Goal: Communication & Community: Ask a question

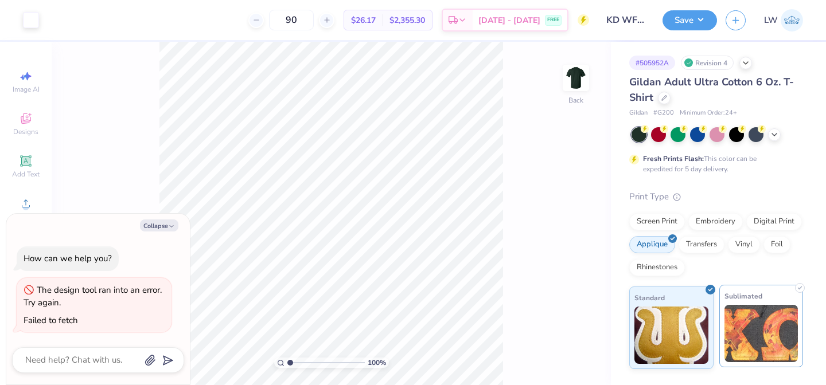
click at [775, 344] on img at bounding box center [761, 333] width 74 height 57
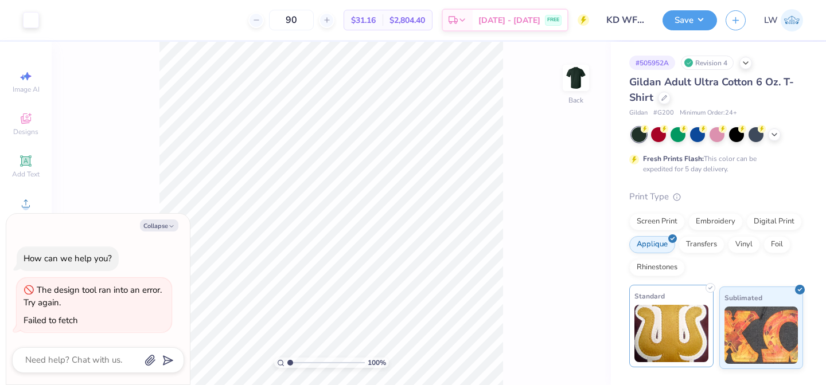
click at [643, 328] on img at bounding box center [671, 333] width 74 height 57
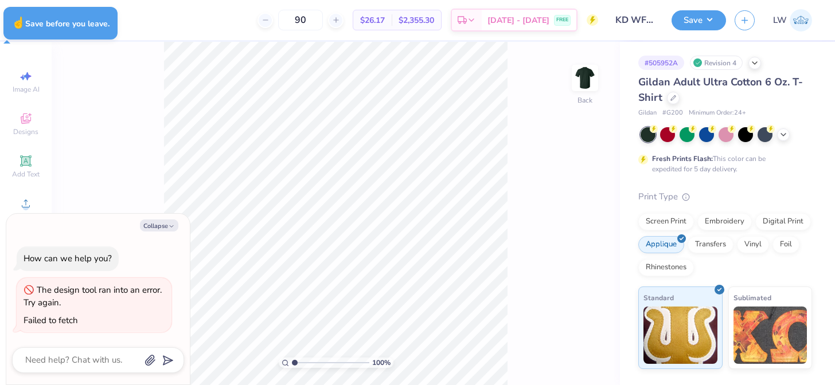
type textarea "x"
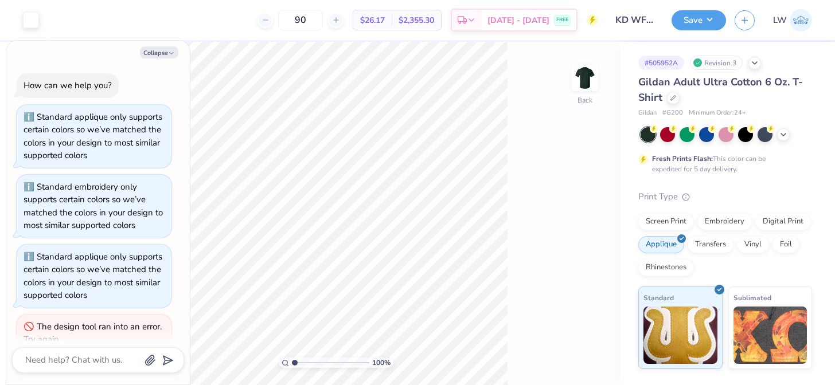
scroll to position [37, 0]
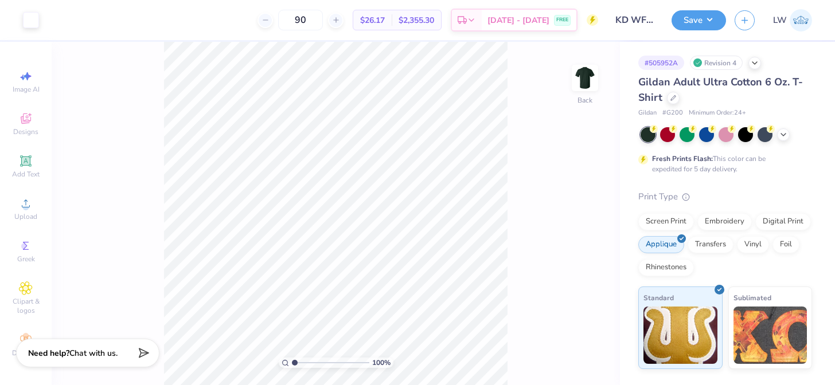
click at [111, 352] on span "Chat with us." at bounding box center [93, 353] width 48 height 11
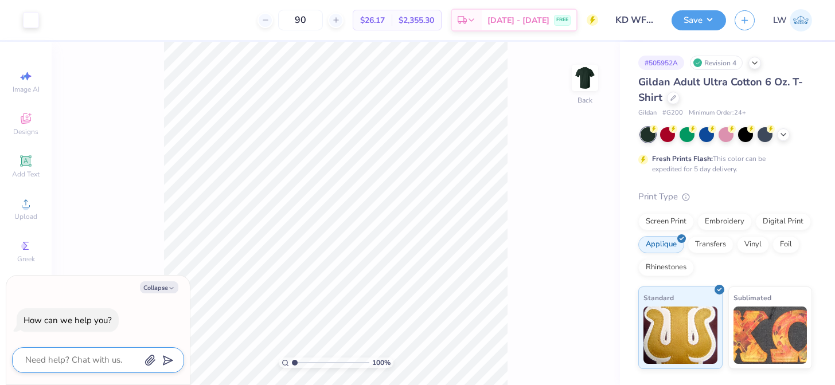
click at [112, 363] on textarea at bounding box center [82, 360] width 116 height 15
type textarea "t"
type textarea "x"
type textarea "th"
type textarea "x"
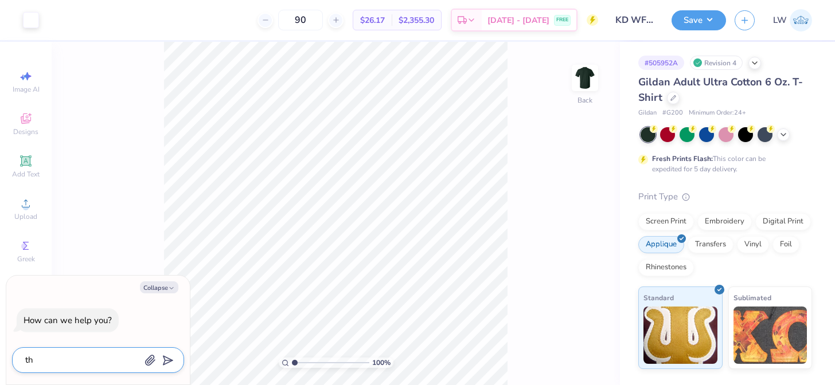
type textarea "thi"
type textarea "x"
type textarea "this"
type textarea "x"
type textarea "this"
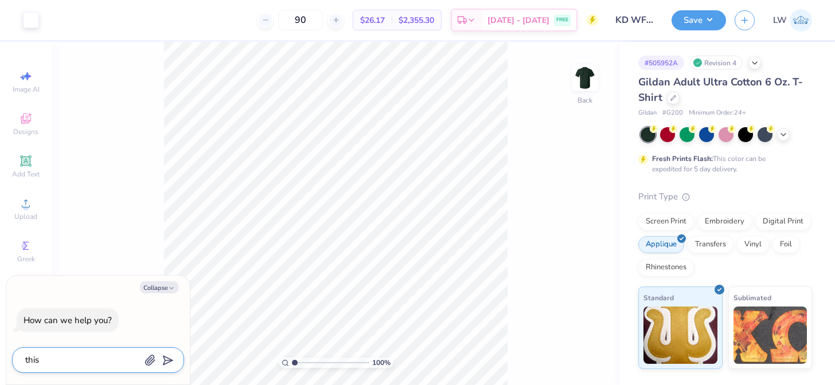
type textarea "x"
type textarea "this d"
type textarea "x"
type textarea "this de"
type textarea "x"
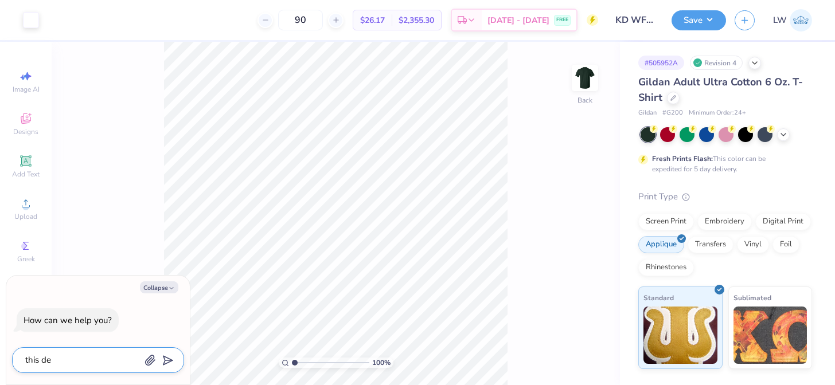
type textarea "this des"
type textarea "x"
type textarea "this desi"
type textarea "x"
type textarea "this desig"
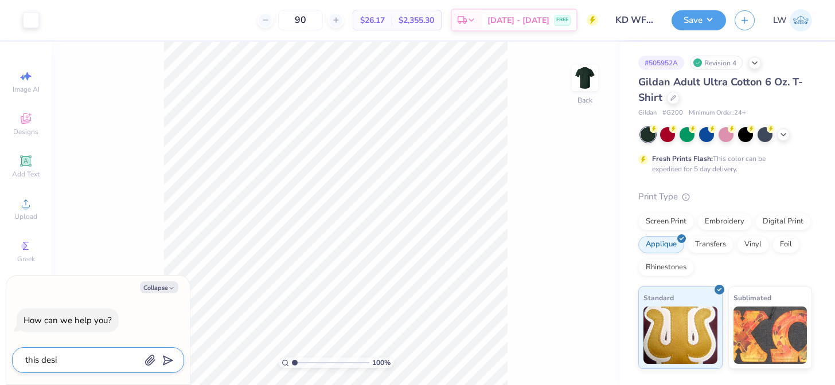
type textarea "x"
type textarea "this desig"
type textarea "x"
type textarea "this desig k"
type textarea "x"
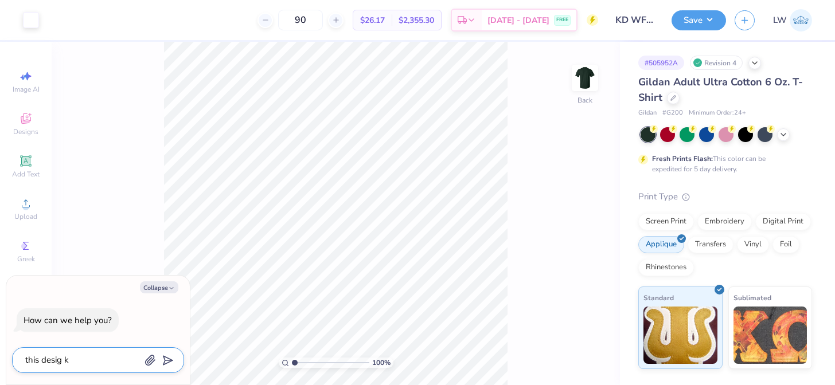
type textarea "this desig ke"
type textarea "x"
type textarea "this desig k"
type textarea "x"
type textarea "this desig"
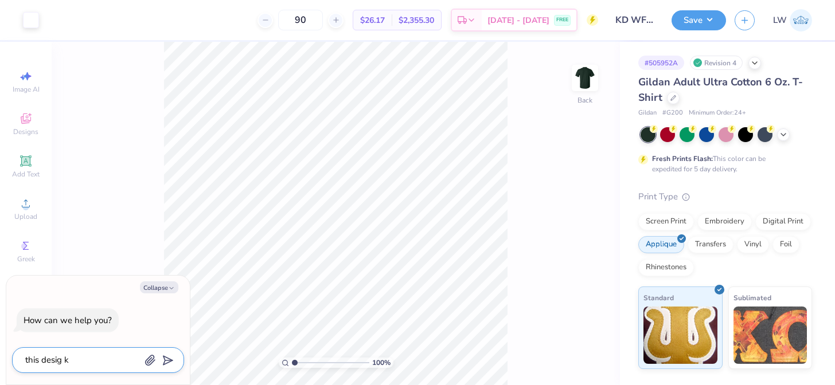
type textarea "x"
type textarea "this desig"
type textarea "x"
type textarea "this design"
type textarea "x"
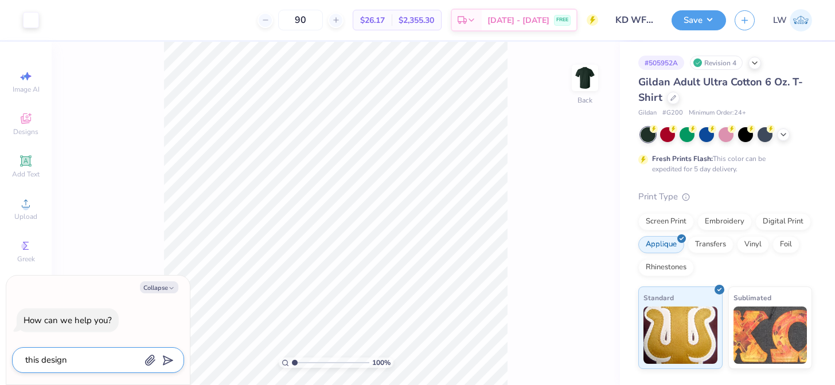
type textarea "this design"
type textarea "x"
type textarea "this design k"
type textarea "x"
type textarea "this design ke"
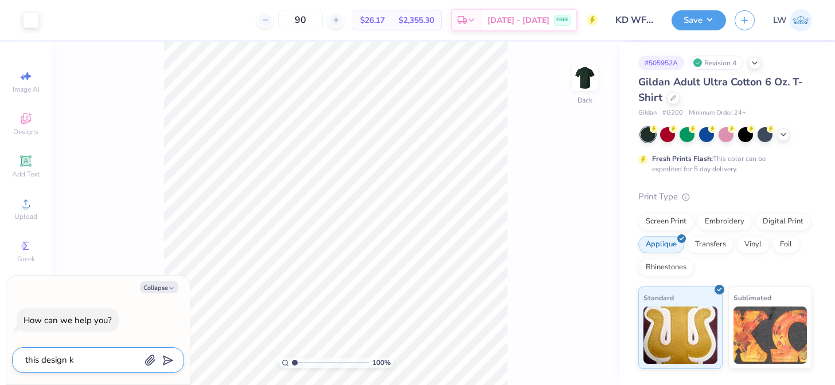
type textarea "x"
type textarea "this design kee"
type textarea "x"
type textarea "this design keep"
type textarea "x"
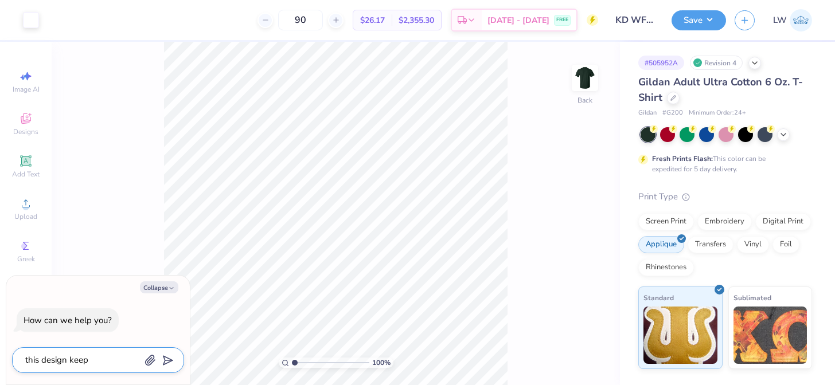
type textarea "this design keeps"
type textarea "x"
type textarea "this design keeps"
type textarea "x"
type textarea "this design keeps s"
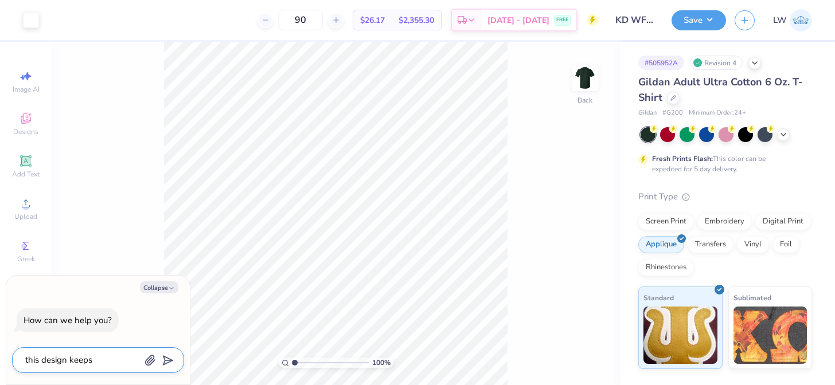
type textarea "x"
type textarea "this design keeps sa"
type textarea "x"
type textarea "this design keeps sav"
type textarea "x"
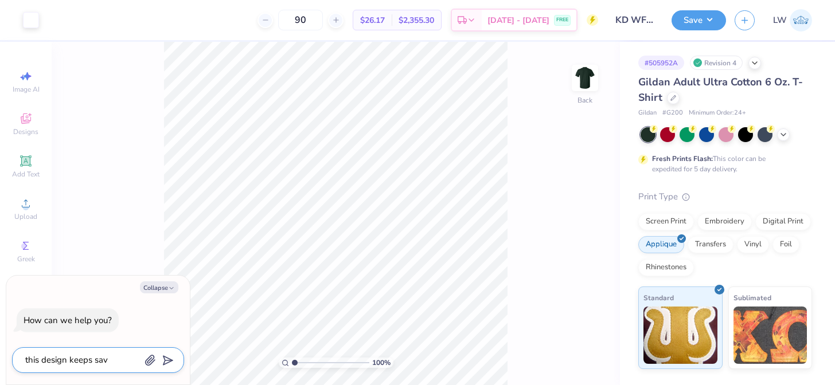
type textarea "this design keeps savi"
type textarea "x"
type textarea "this design keeps savin"
type textarea "x"
type textarea "this design keeps saving"
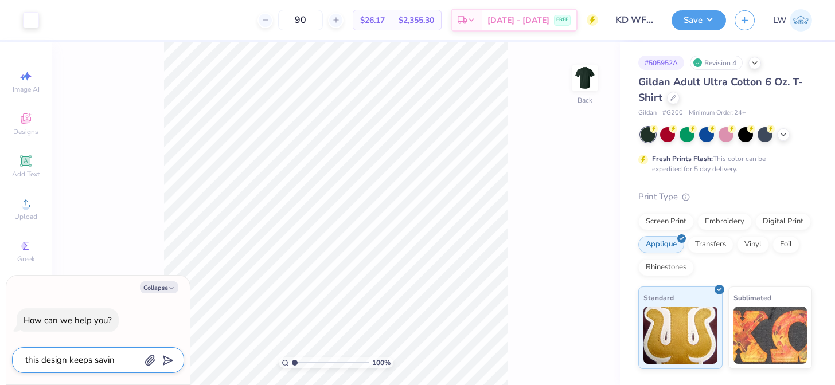
type textarea "x"
type textarea "this design keeps saving"
type textarea "x"
type textarea "this design keeps saving a"
type textarea "x"
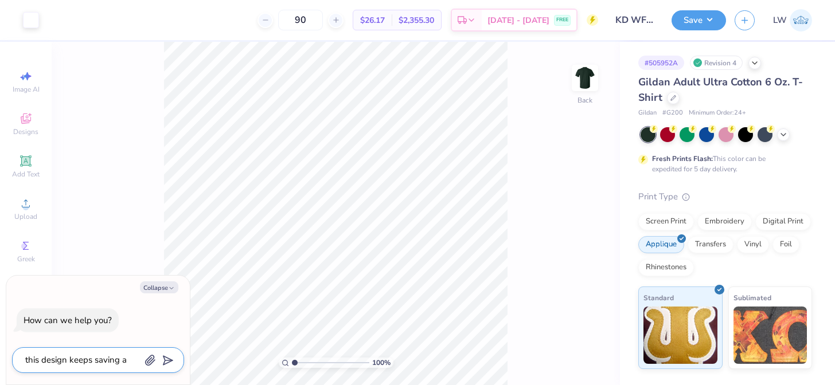
type textarea "this design keeps saving as"
type textarea "x"
type textarea "this design keeps saving as"
type textarea "x"
type textarea "this design keeps saving as a"
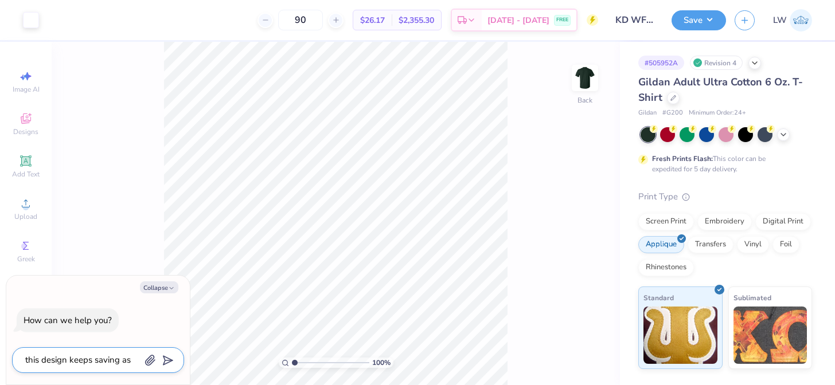
type textarea "x"
type textarea "this design keeps saving as a"
type textarea "x"
type textarea "this design keeps saving as a s"
type textarea "x"
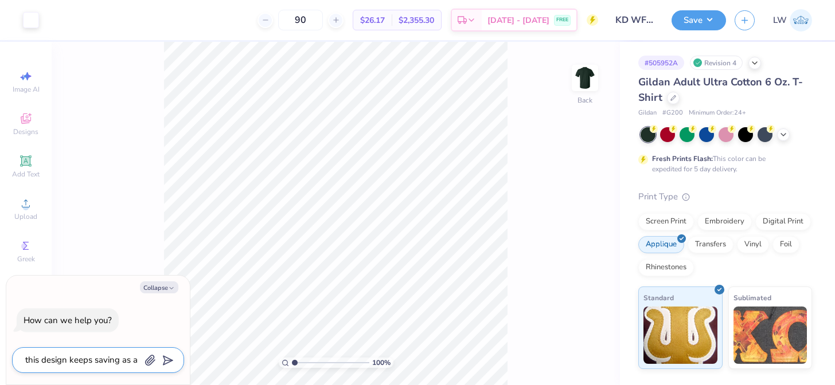
type textarea "this design keeps saving as a sm"
type textarea "x"
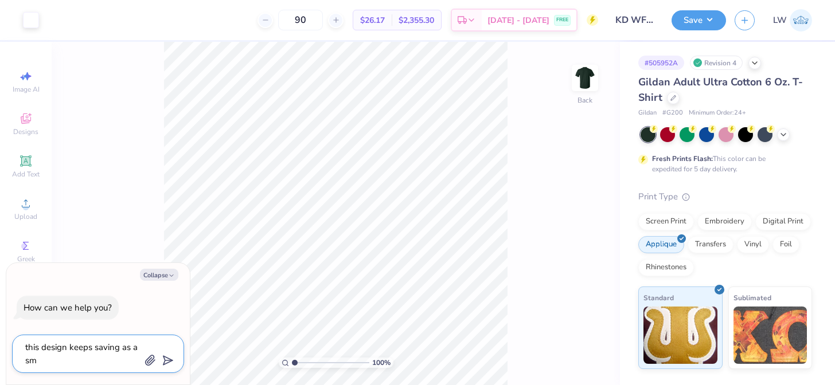
type textarea "this design keeps saving as a sma"
type textarea "x"
type textarea "this design keeps saving as a smal"
type textarea "x"
type textarea "this design keeps saving as a small"
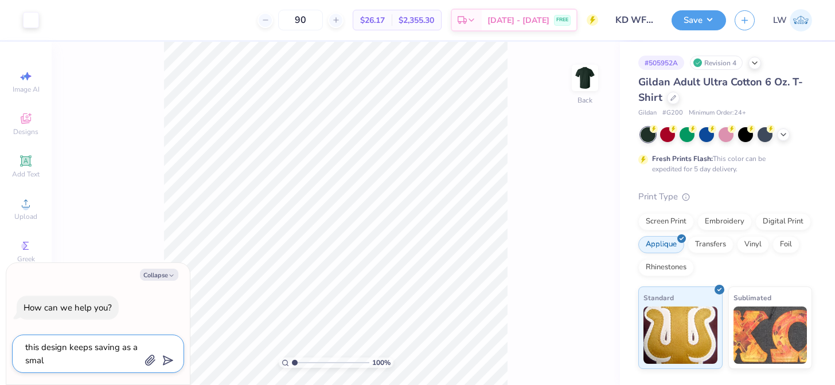
type textarea "x"
type textarea "this design keeps saving as a small"
type textarea "x"
type textarea "this design keeps saving as a small"
type textarea "x"
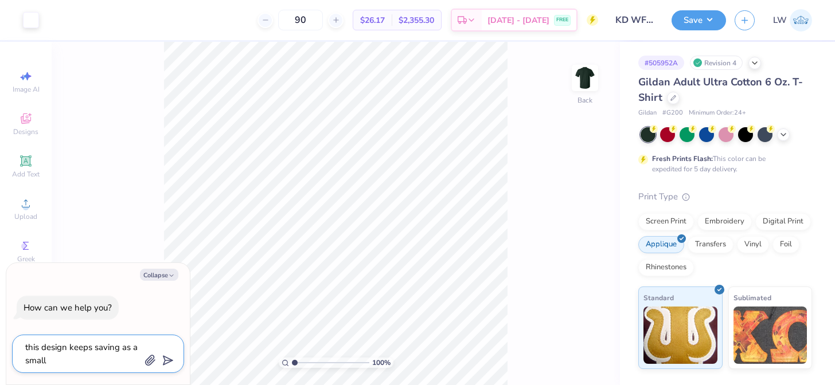
type textarea "this design keeps saving as a small"
type textarea "x"
type textarea "this design keeps saving as a smal"
type textarea "x"
type textarea "this design keeps saving as a sma"
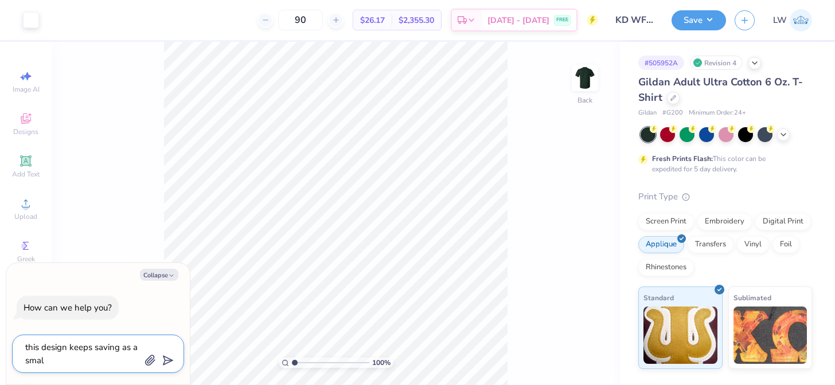
type textarea "x"
type textarea "this design keeps saving as a sm"
type textarea "x"
type textarea "this design keeps saving as a s"
type textarea "x"
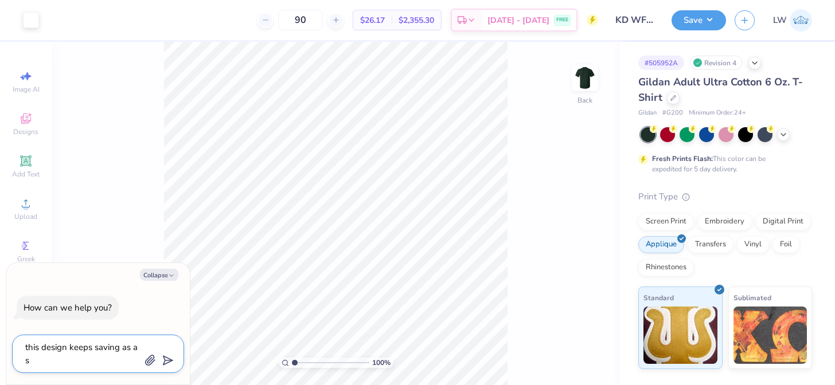
type textarea "this design keeps saving as a"
type textarea "x"
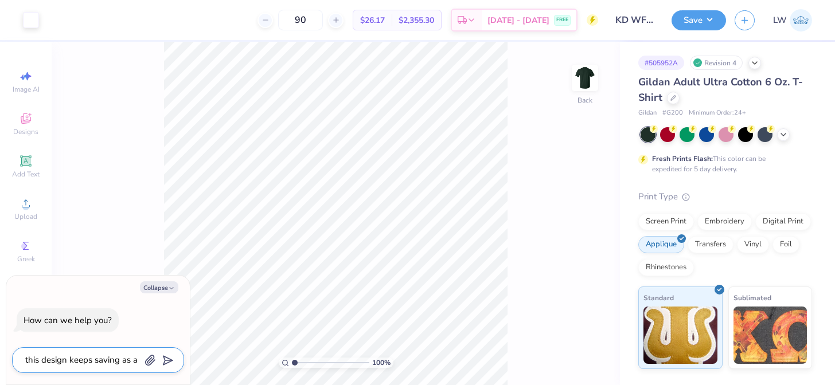
type textarea "this design keeps saving as a"
type textarea "x"
type textarea "this design keeps saving as"
type textarea "x"
type textarea "this design keeps saving as e"
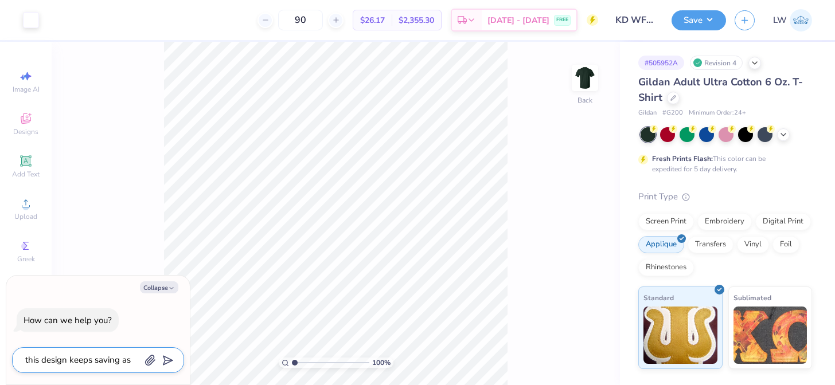
type textarea "x"
type textarea "this design keeps saving as es"
type textarea "x"
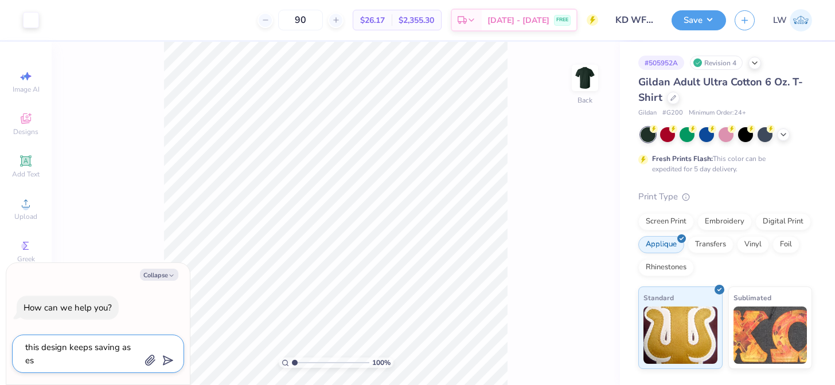
type textarea "this design keeps saving as est"
type textarea "x"
type textarea "this design keeps saving as esti"
type textarea "x"
type textarea "this design keeps saving as estim"
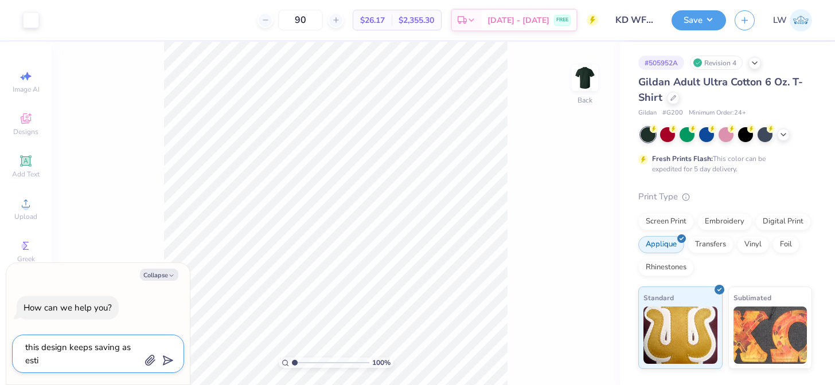
type textarea "x"
type textarea "this design keeps saving as estima"
type textarea "x"
type textarea "this design keeps saving as estimat"
type textarea "x"
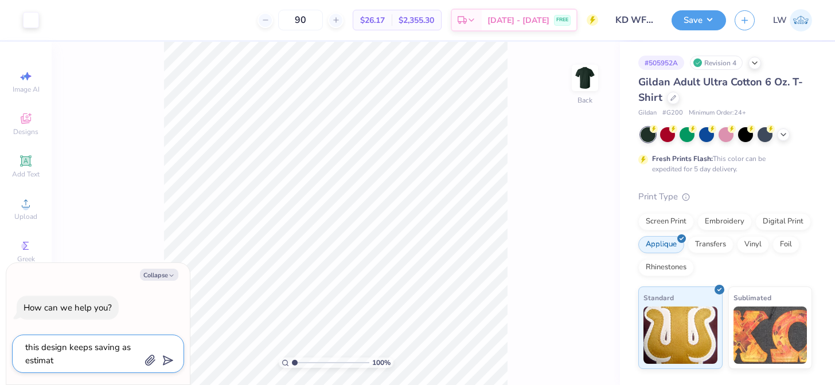
type textarea "this design keeps saving as estimate"
type textarea "x"
type textarea "this design keeps saving as estimated"
type textarea "x"
type textarea "this design keeps saving as estimated"
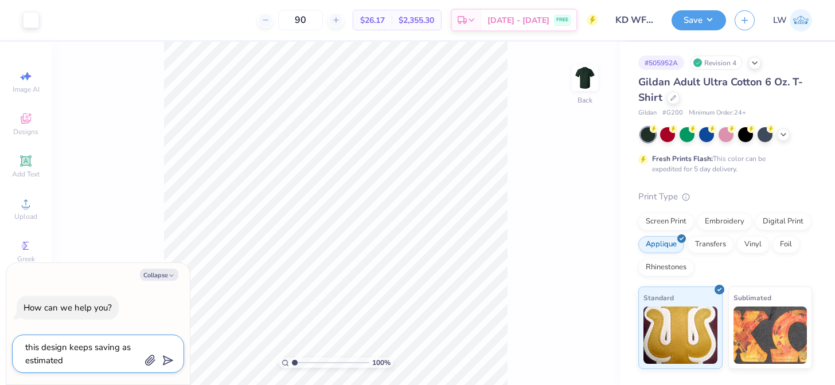
type textarea "x"
type textarea "this design keeps saving as estimated s"
type textarea "x"
type textarea "this design keeps saving as estimated si"
type textarea "x"
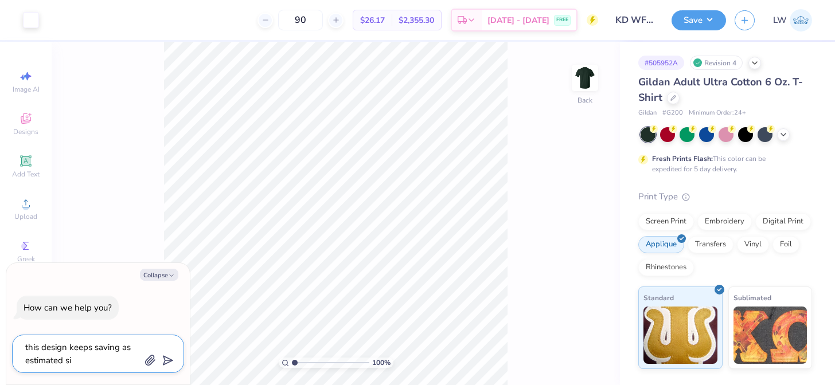
type textarea "this design keeps saving as estimated siz"
type textarea "x"
type textarea "this design keeps saving as estimated size"
type textarea "x"
type textarea "this design keeps saving as estimated size"
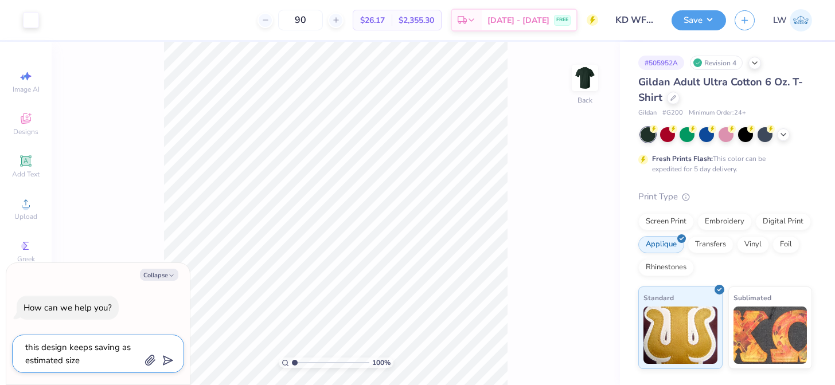
type textarea "x"
type textarea "this design keeps saving as estimated size s"
type textarea "x"
type textarea "this design keeps saving as estimated size sm"
type textarea "x"
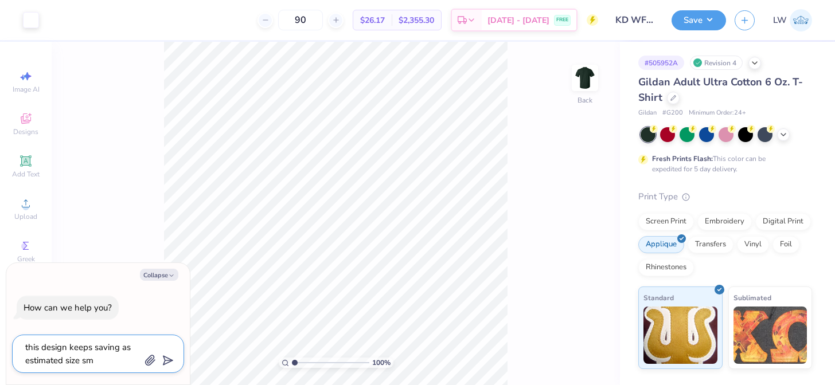
type textarea "this design keeps saving as estimated size sma"
type textarea "x"
type textarea "this design keeps saving as estimated size smal"
type textarea "x"
type textarea "this design keeps saving as estimated size small"
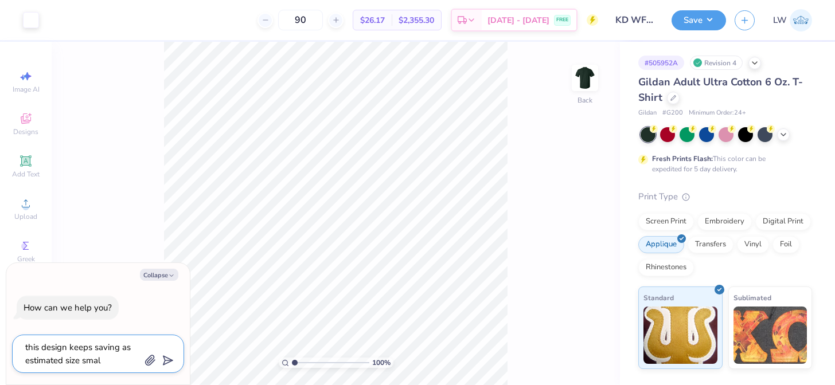
type textarea "x"
type textarea "this design keeps saving as estimated size small"
type textarea "x"
type textarea "this design keeps saving as estimated size small f"
type textarea "x"
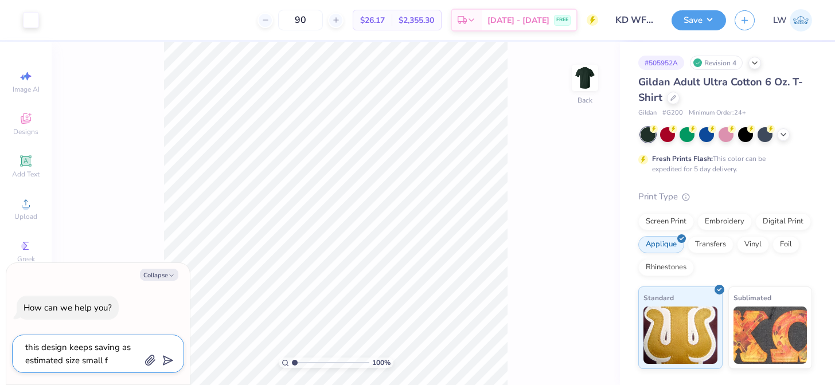
type textarea "this design keeps saving as estimated size small fo"
type textarea "x"
type textarea "this design keeps saving as estimated size small for"
type textarea "x"
type textarea "this design keeps saving as estimated size small for"
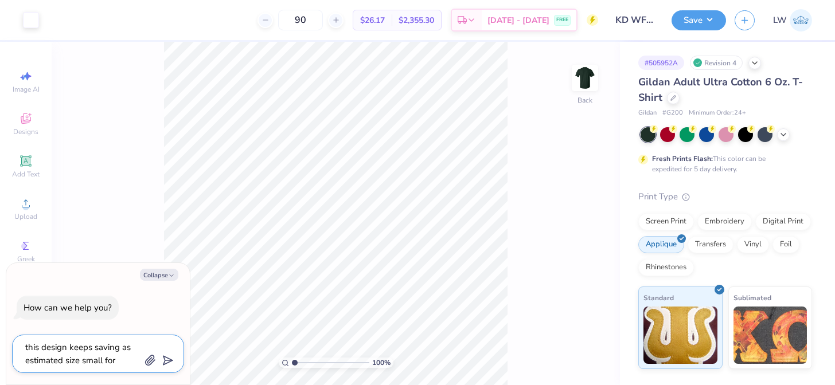
type textarea "x"
type textarea "this design keeps saving as estimated size small for t"
type textarea "x"
type textarea "this design keeps saving as estimated size small for th"
type textarea "x"
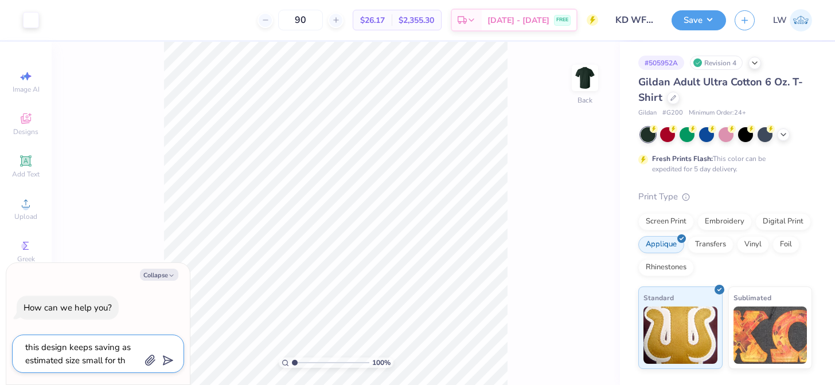
type textarea "this design keeps saving as estimated size small for the"
type textarea "x"
type textarea "this design keeps saving as estimated size small for the"
type textarea "x"
type textarea "this design keeps saving as estimated size small for the a"
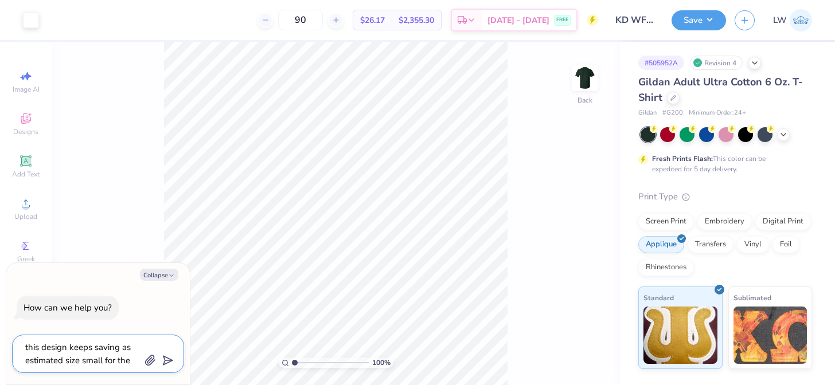
type textarea "x"
type textarea "this design keeps saving as estimated size small for the ap"
type textarea "x"
type textarea "this design keeps saving as estimated size small for the app"
type textarea "x"
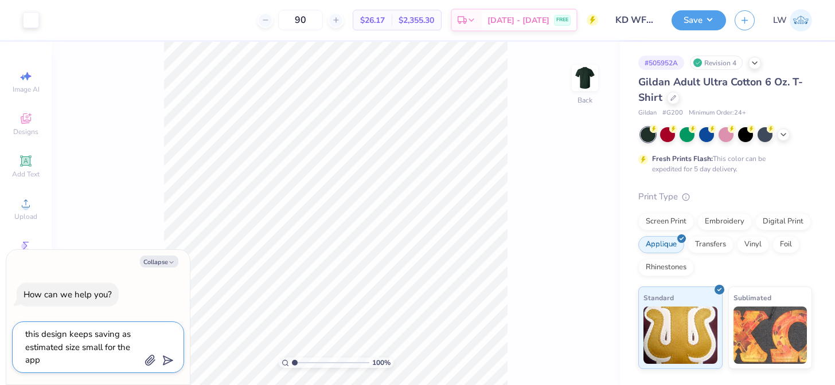
type textarea "this design keeps saving as estimated size small for the appl"
type textarea "x"
type textarea "this design keeps saving as estimated size small for the appli"
type textarea "x"
type textarea "this design keeps saving as estimated size small for the appliq"
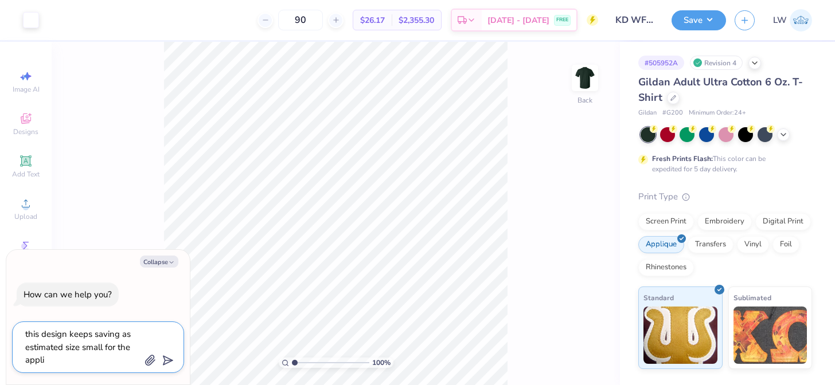
type textarea "x"
type textarea "this design keeps saving as estimated size small for the appliqu"
type textarea "x"
type textarea "this design keeps saving as estimated size small for the applique"
type textarea "x"
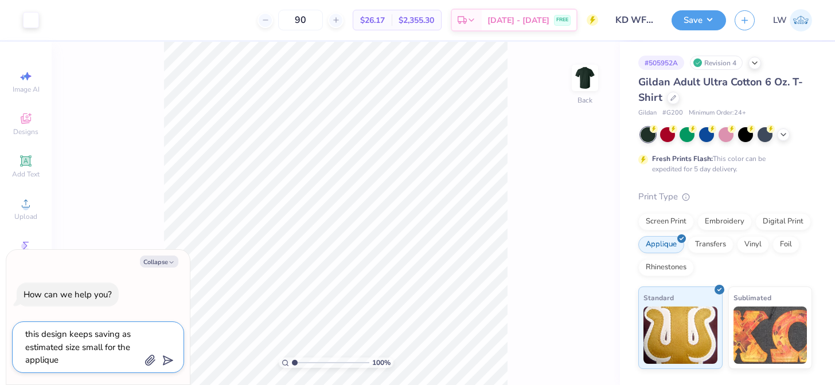
type textarea "this design keeps saving as estimated size small for the applique"
type textarea "x"
type textarea "this design keeps saving as estimated size small for the applique b"
type textarea "x"
type textarea "this design keeps saving as estimated size small for the applique bu"
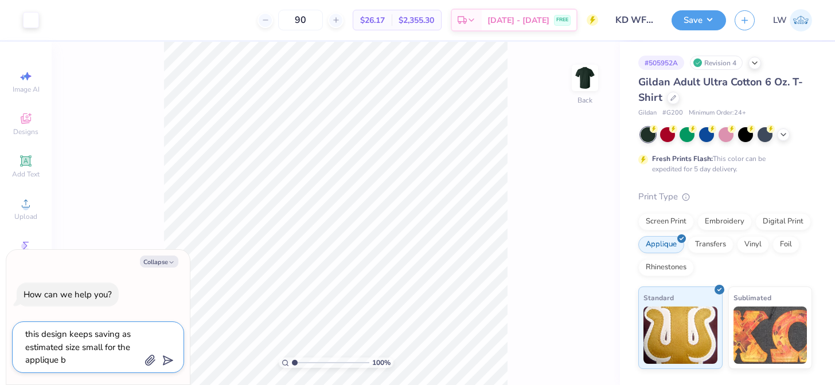
type textarea "x"
type textarea "this design keeps saving as estimated size small for the applique but"
type textarea "x"
type textarea "this design keeps saving as estimated size small for the applique but"
type textarea "x"
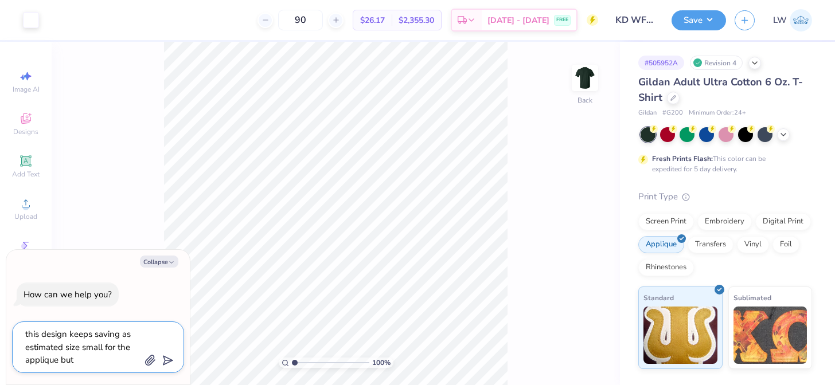
type textarea "this design keeps saving as estimated size small for the applique but"
type textarea "x"
type textarea "this design keeps saving as estimated size small for the applique bu"
type textarea "x"
type textarea "this design keeps saving as estimated size small for the applique b"
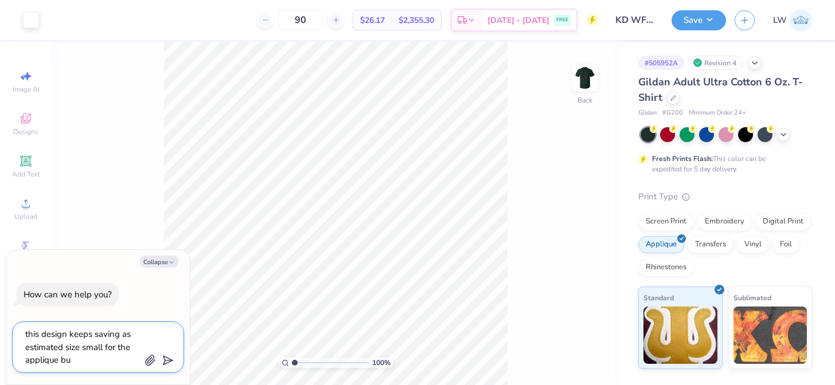
type textarea "x"
type textarea "this design keeps saving as estimated size small for the applique bu"
type textarea "x"
type textarea "this design keeps saving as estimated size small for the applique but"
type textarea "x"
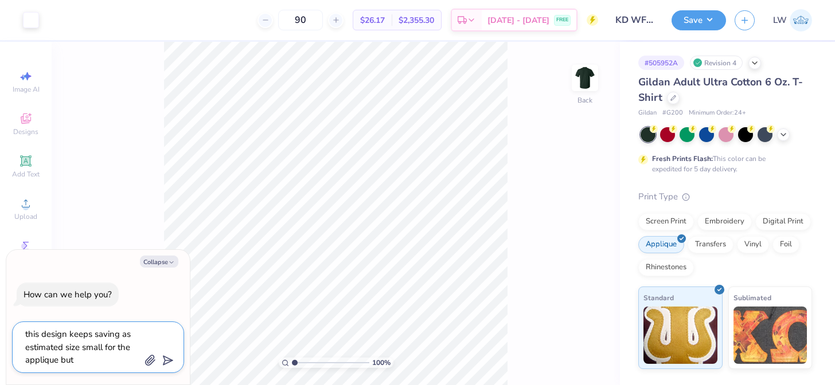
type textarea "this design keeps saving as estimated size small for the applique but"
type textarea "x"
type textarea "this design keeps saving as estimated size small for the applique but i"
type textarea "x"
